Goal: Information Seeking & Learning: Check status

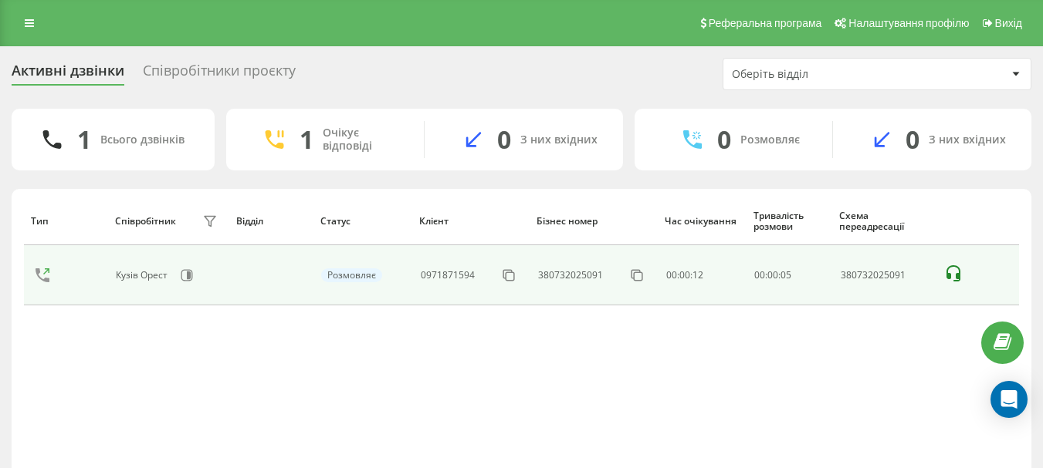
click at [952, 274] on icon at bounding box center [953, 274] width 19 height 19
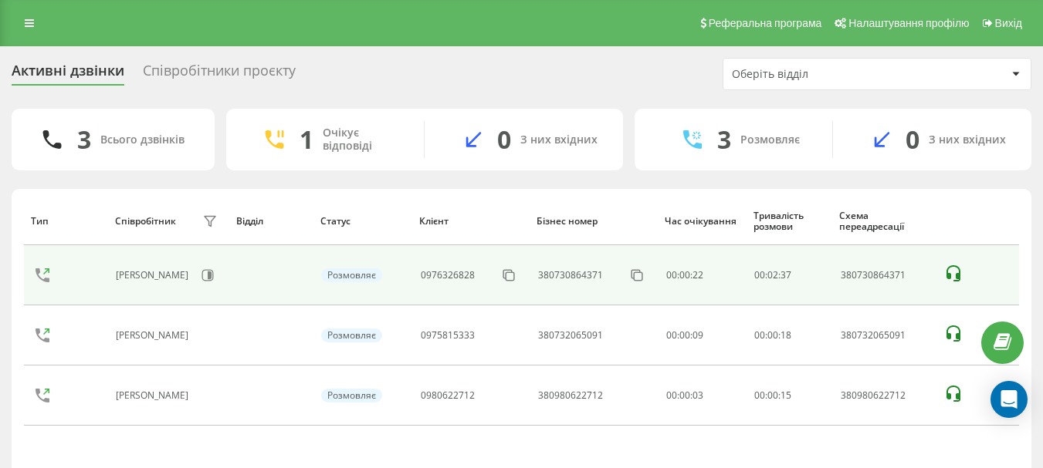
click at [953, 266] on icon at bounding box center [953, 274] width 14 height 16
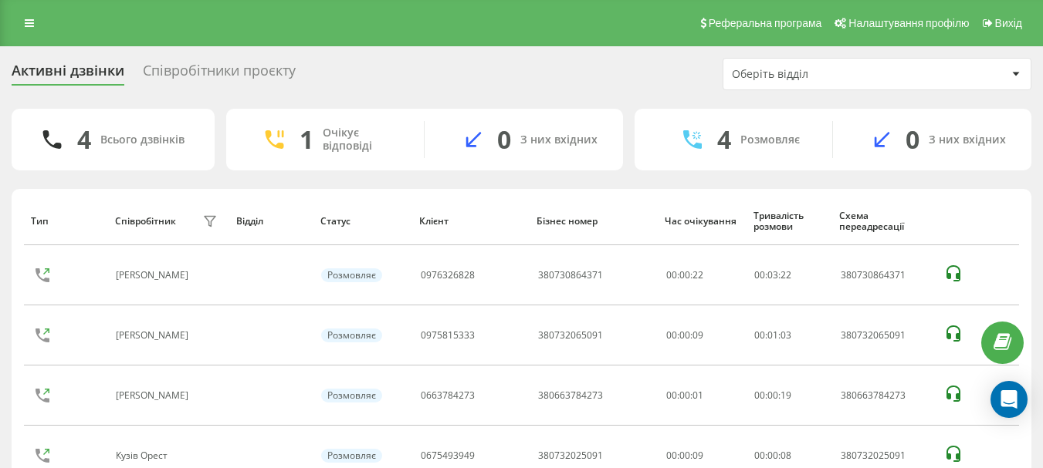
click at [5, 177] on div "Активні дзвінки Співробітники проєкту Оберіть відділ 4 Всього дзвінків 1 Очікує…" at bounding box center [521, 299] width 1043 height 506
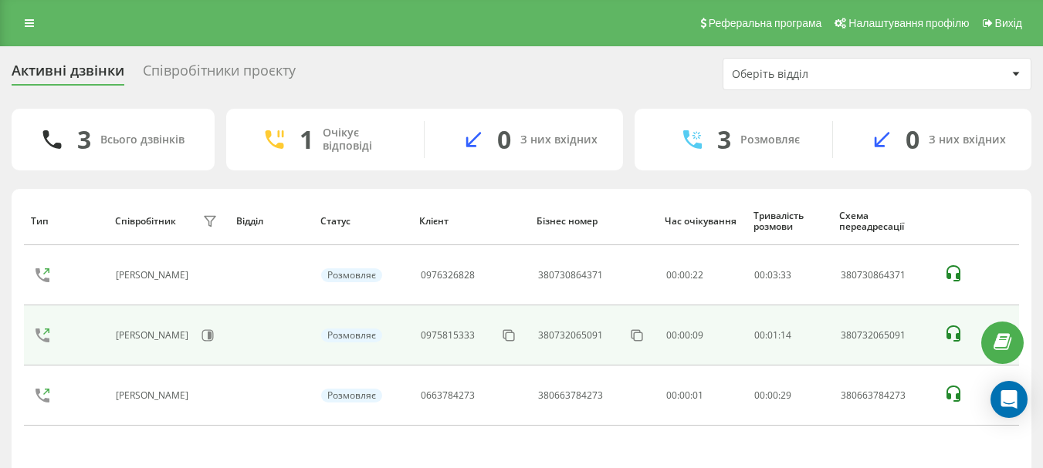
click at [953, 330] on icon at bounding box center [953, 334] width 19 height 19
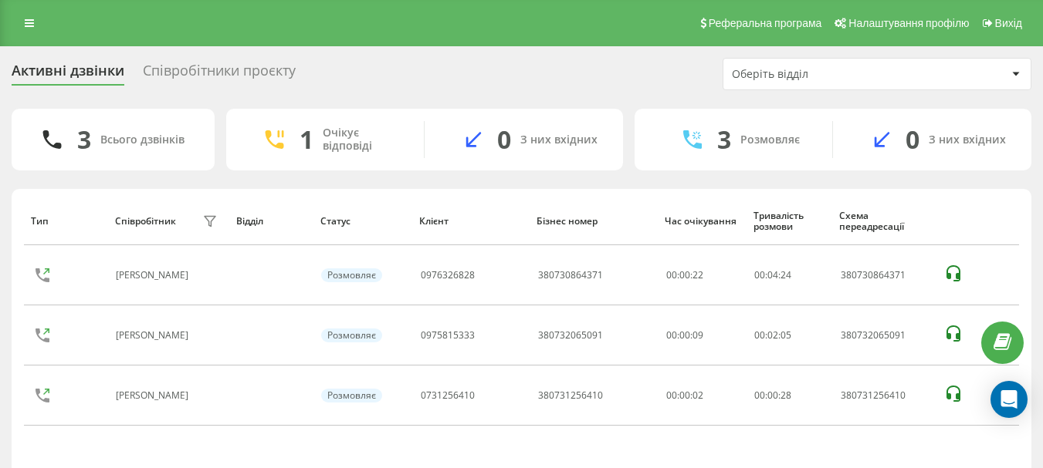
click at [780, 93] on div "Активні дзвінки Співробітники проєкту Оберіть відділ 3 Всього дзвінків 1 Очікує…" at bounding box center [522, 299] width 1020 height 482
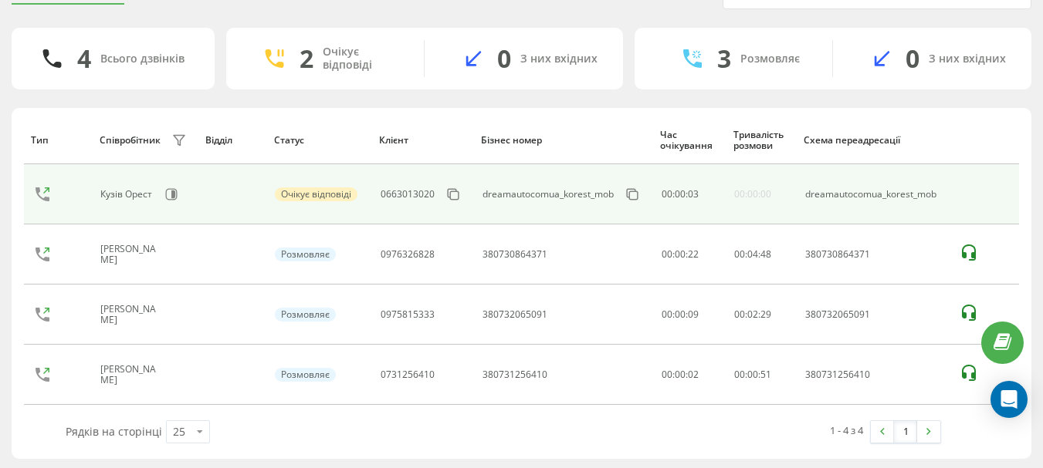
scroll to position [83, 0]
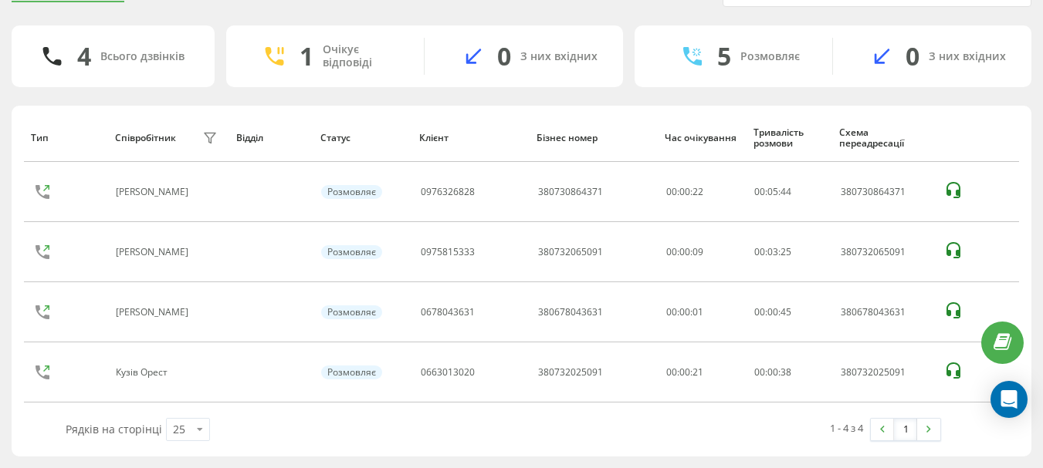
click at [0, 349] on div "Активні дзвінки Співробітники проєкту Оберіть відділ 4 Всього дзвінків 1 Очікує…" at bounding box center [521, 216] width 1043 height 506
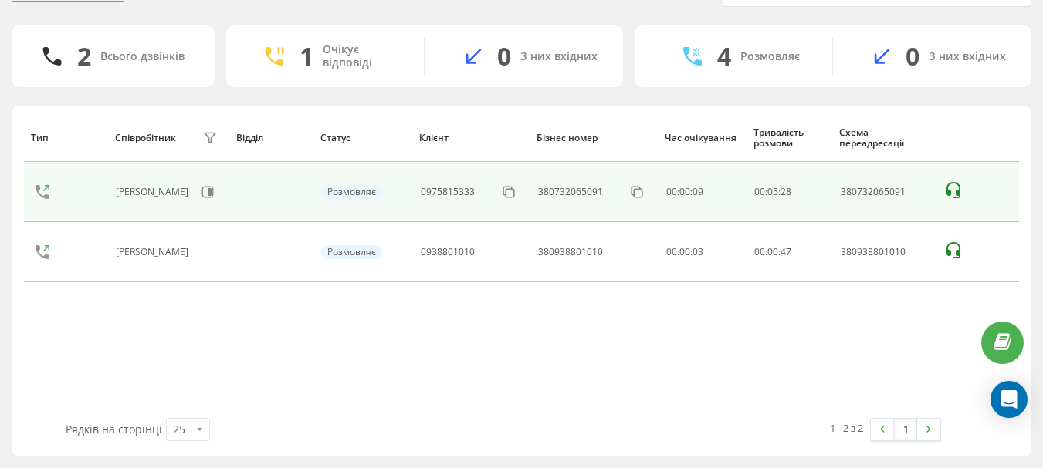
click at [958, 194] on icon at bounding box center [953, 190] width 14 height 16
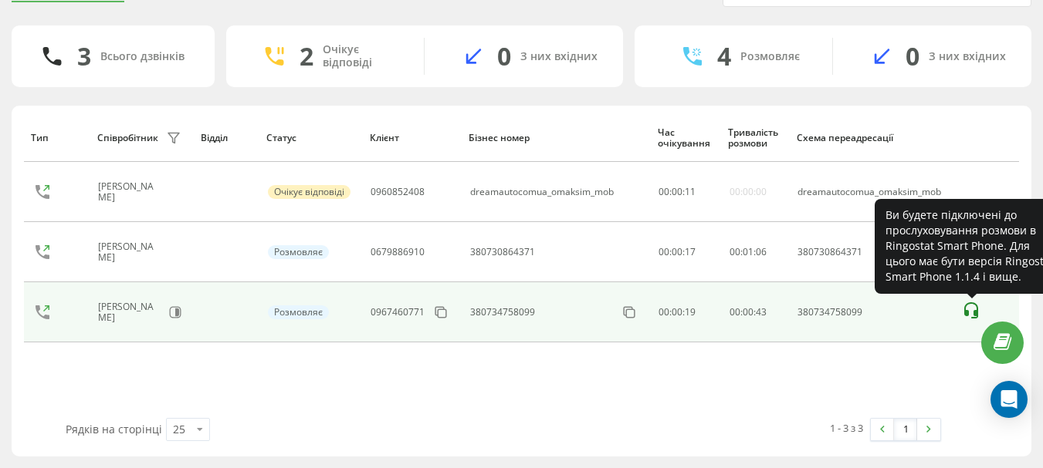
click at [973, 305] on icon at bounding box center [971, 311] width 19 height 19
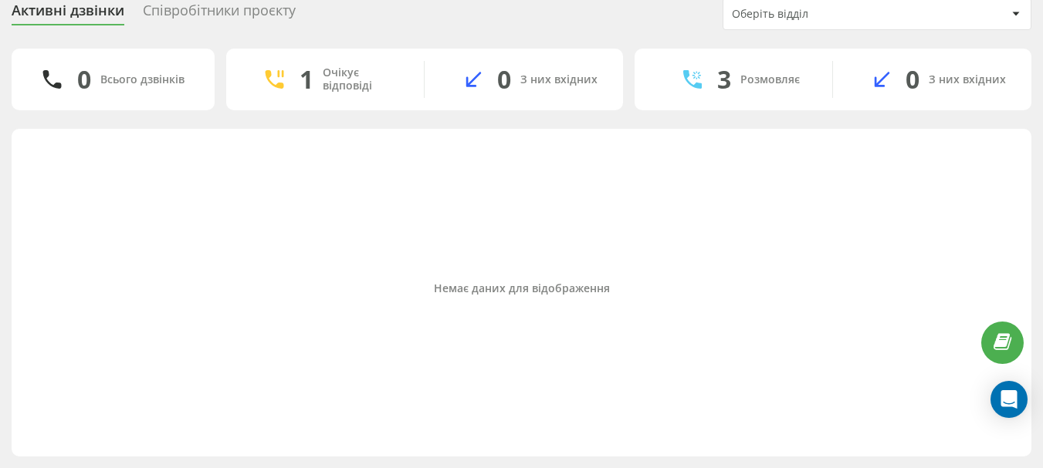
scroll to position [60, 0]
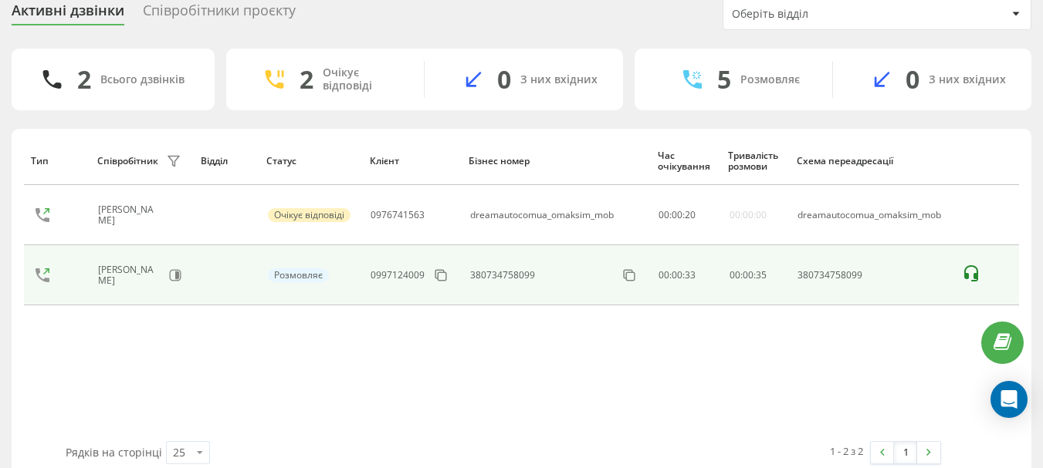
click at [972, 272] on icon at bounding box center [971, 274] width 19 height 19
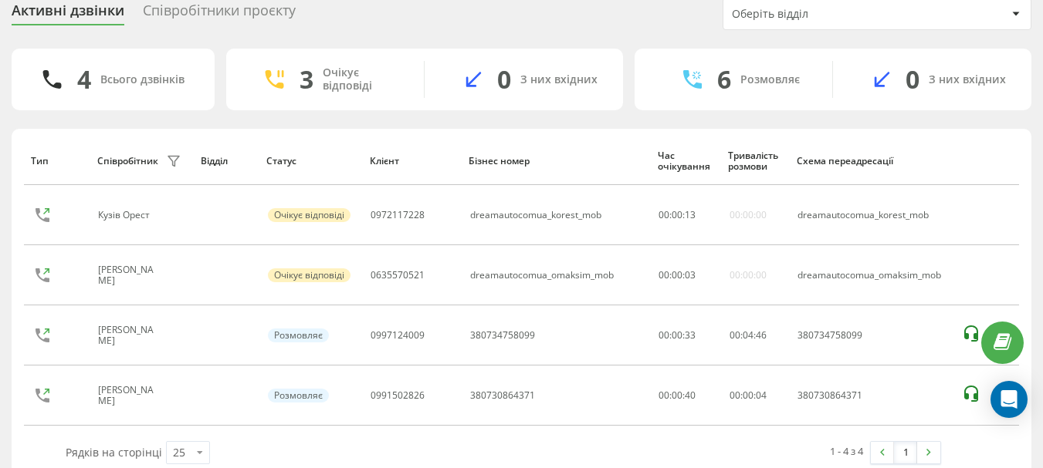
click at [0, 179] on div "Активні дзвінки Співробітники проєкту Оберіть відділ 4 Всього дзвінків 3 Очікує…" at bounding box center [521, 239] width 1043 height 506
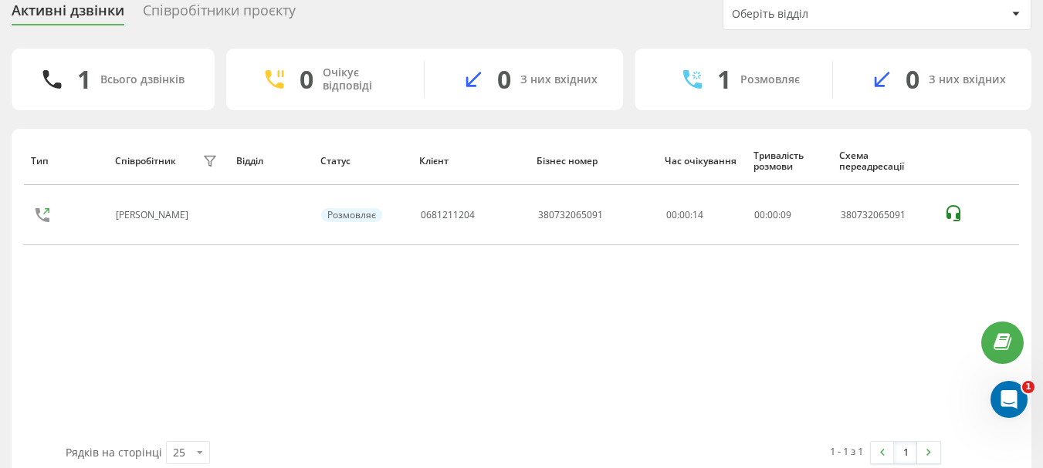
click at [208, 343] on div "Тип Співробітник фільтру Відділ Статус Клієнт Бізнес номер Час очікування Трива…" at bounding box center [521, 289] width 995 height 305
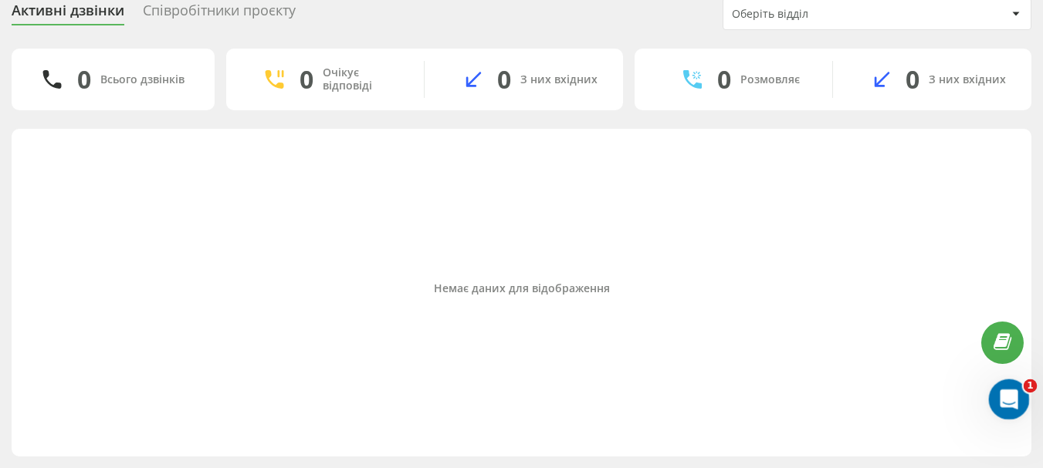
click at [1014, 393] on icon "Відкрити програму для спілкування Intercom" at bounding box center [1006, 397] width 25 height 25
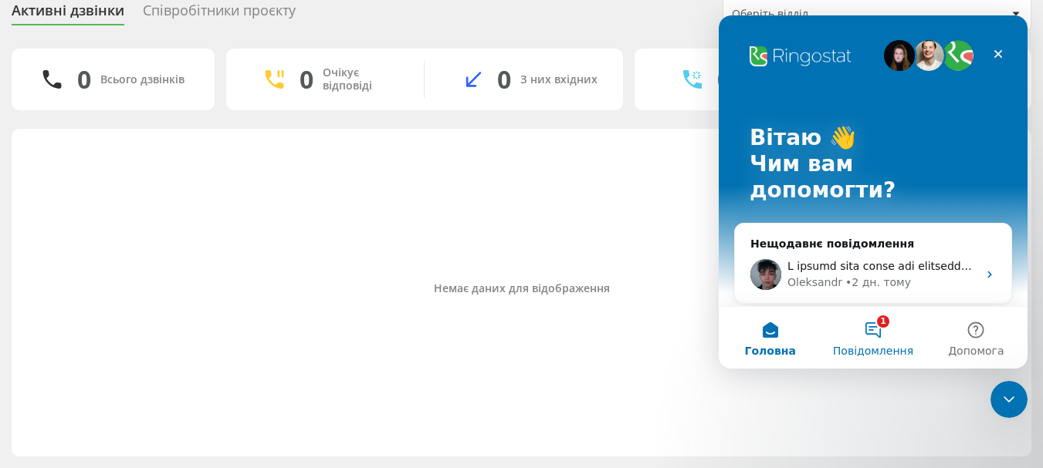
click at [883, 327] on button "1 Повідомлення" at bounding box center [872, 338] width 103 height 62
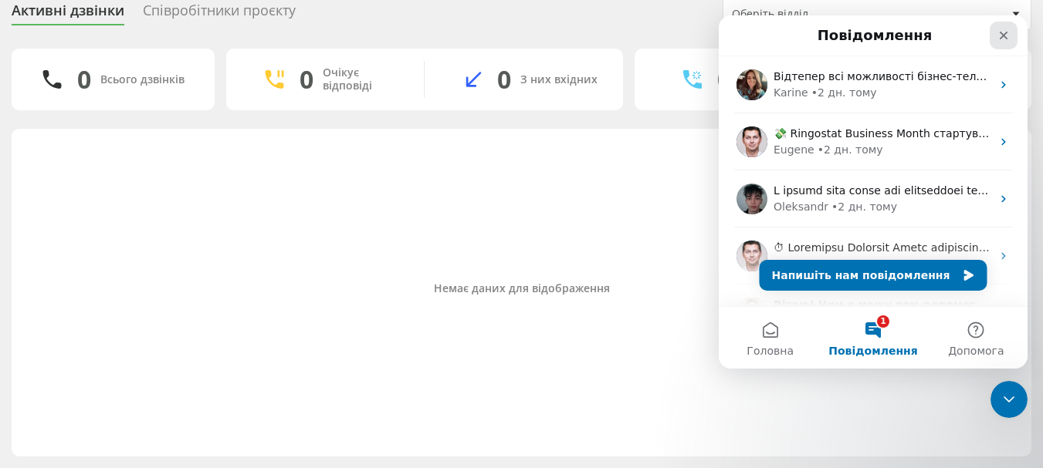
click at [1003, 31] on icon "Закрити" at bounding box center [1003, 35] width 12 height 12
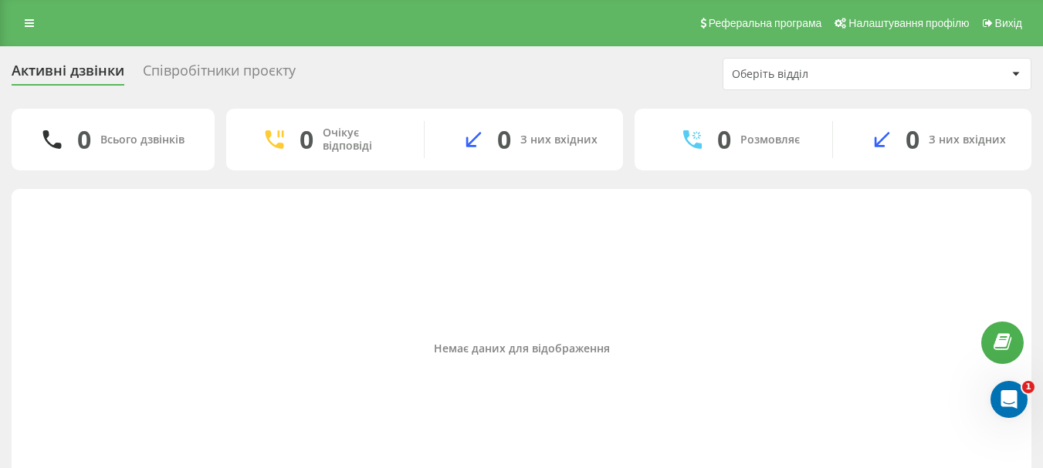
click at [192, 76] on div "Співробітники проєкту" at bounding box center [219, 75] width 153 height 24
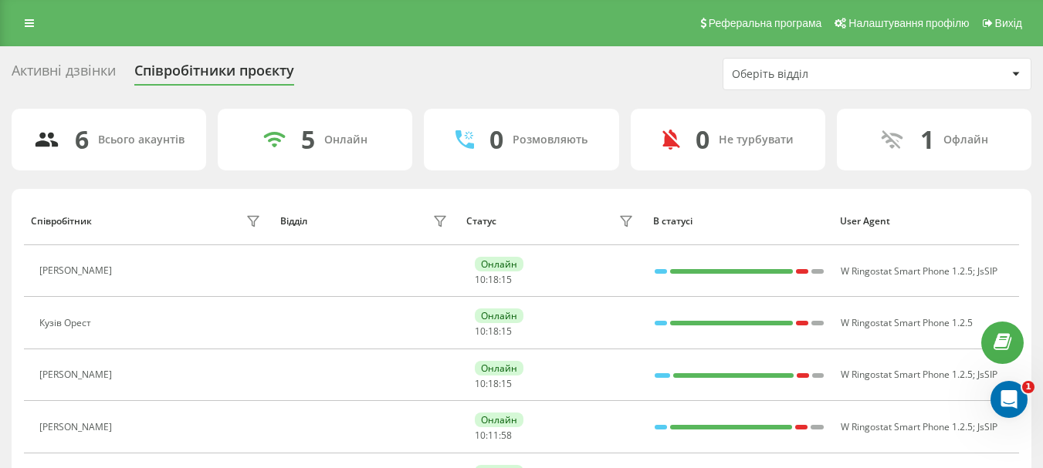
click at [72, 78] on div "Активні дзвінки" at bounding box center [64, 75] width 104 height 24
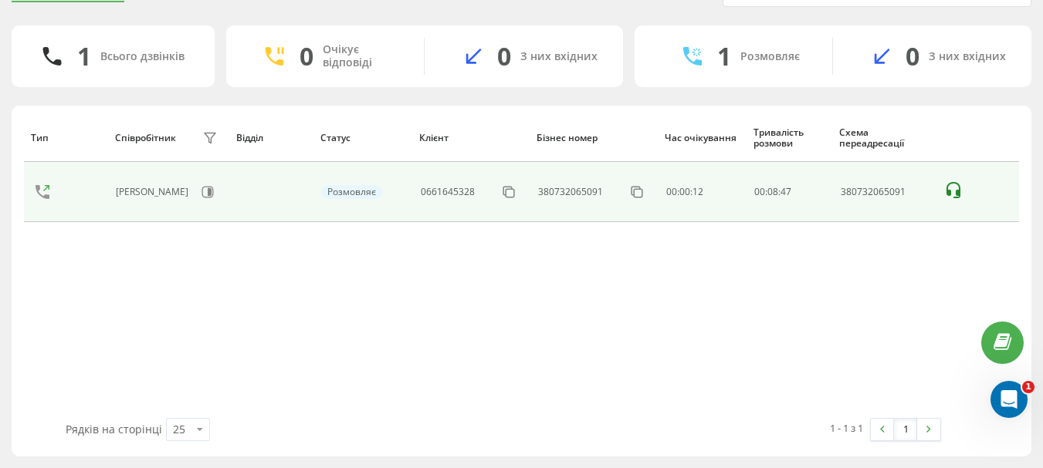
click at [945, 195] on icon at bounding box center [953, 190] width 19 height 19
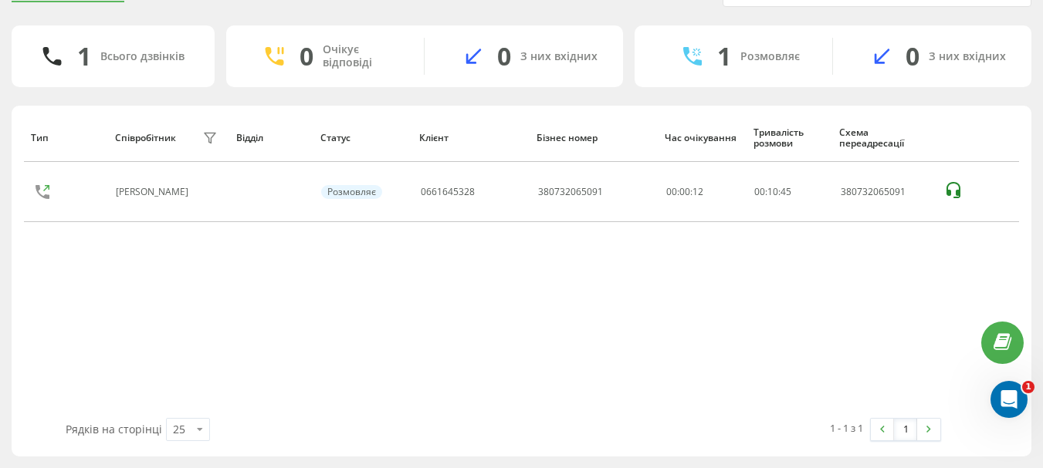
drag, startPoint x: 175, startPoint y: 326, endPoint x: 270, endPoint y: 242, distance: 126.8
click at [176, 326] on div "Тип Співробітник фільтру Відділ Статус Клієнт Бізнес номер Час очікування Трива…" at bounding box center [521, 265] width 995 height 305
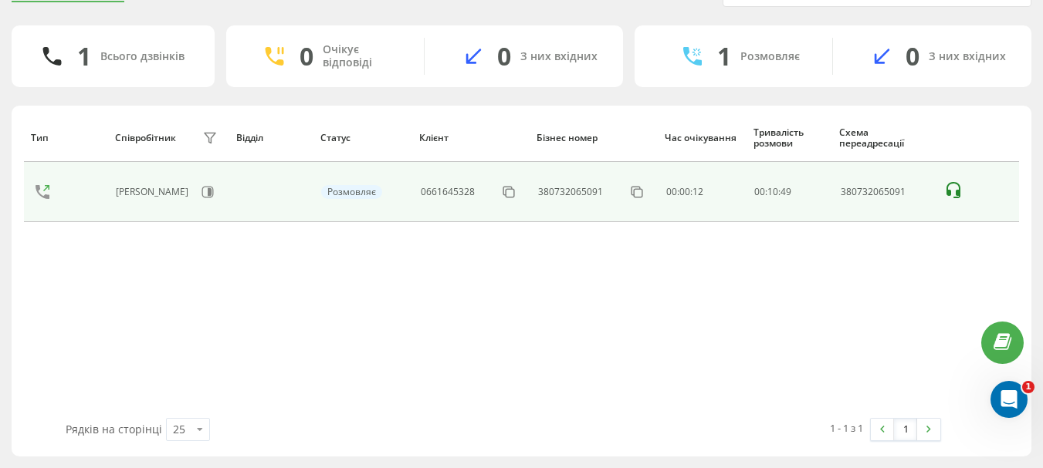
scroll to position [60, 0]
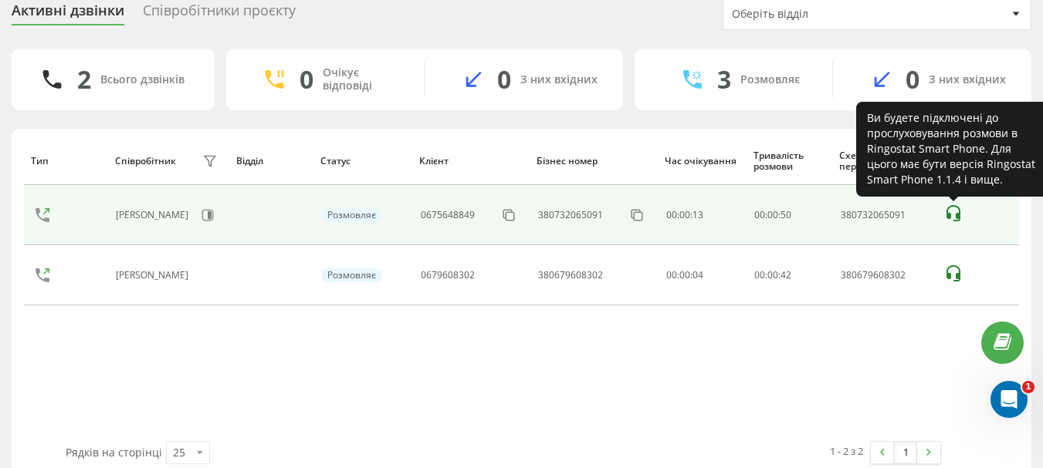
click at [950, 212] on icon at bounding box center [953, 214] width 19 height 19
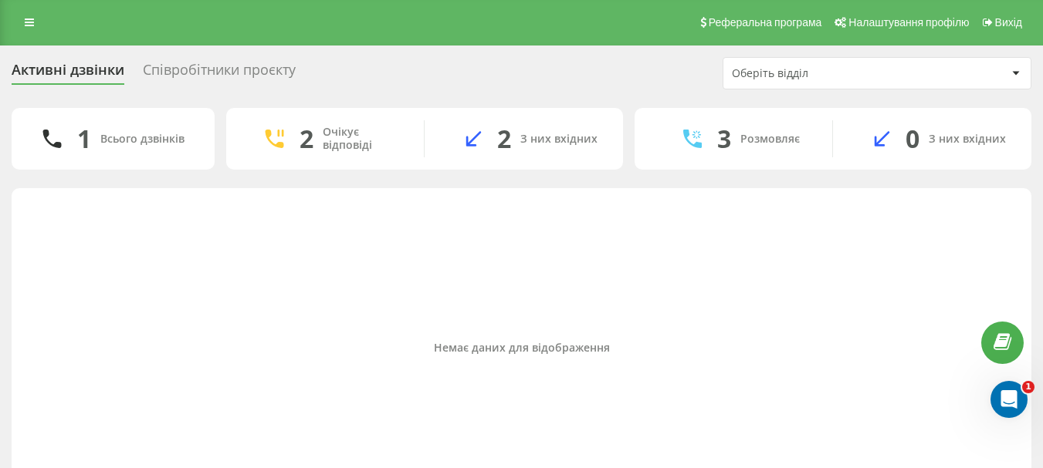
scroll to position [0, 0]
click at [140, 139] on div "Всього дзвінків" at bounding box center [142, 140] width 84 height 13
